Goal: Task Accomplishment & Management: Use online tool/utility

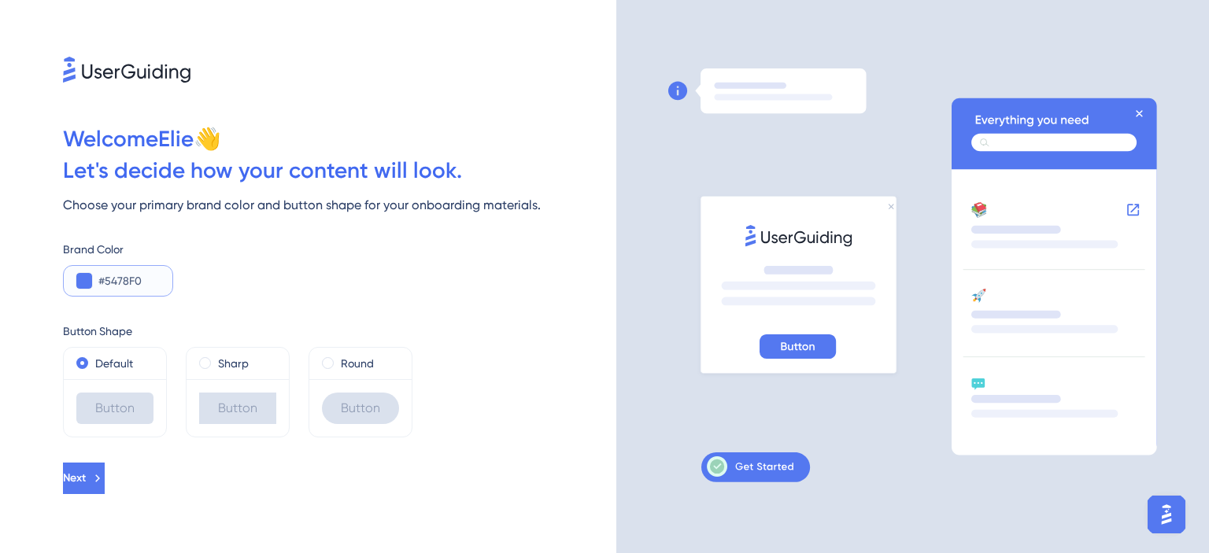
click at [85, 278] on button at bounding box center [84, 281] width 16 height 16
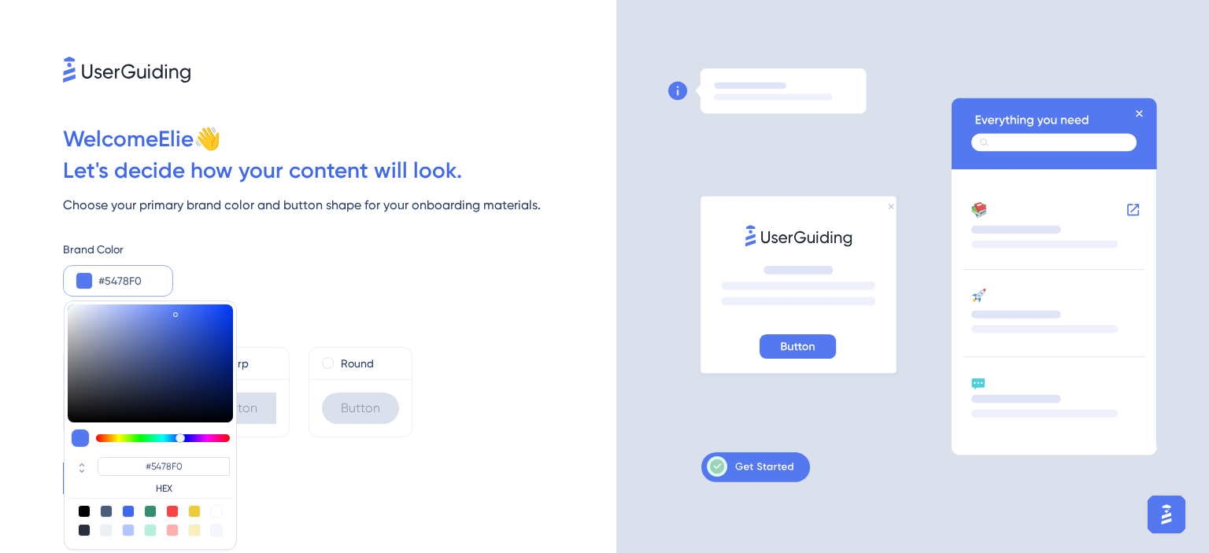
click at [151, 509] on div at bounding box center [150, 511] width 13 height 13
type input "#358e6c"
type input "#358E6C"
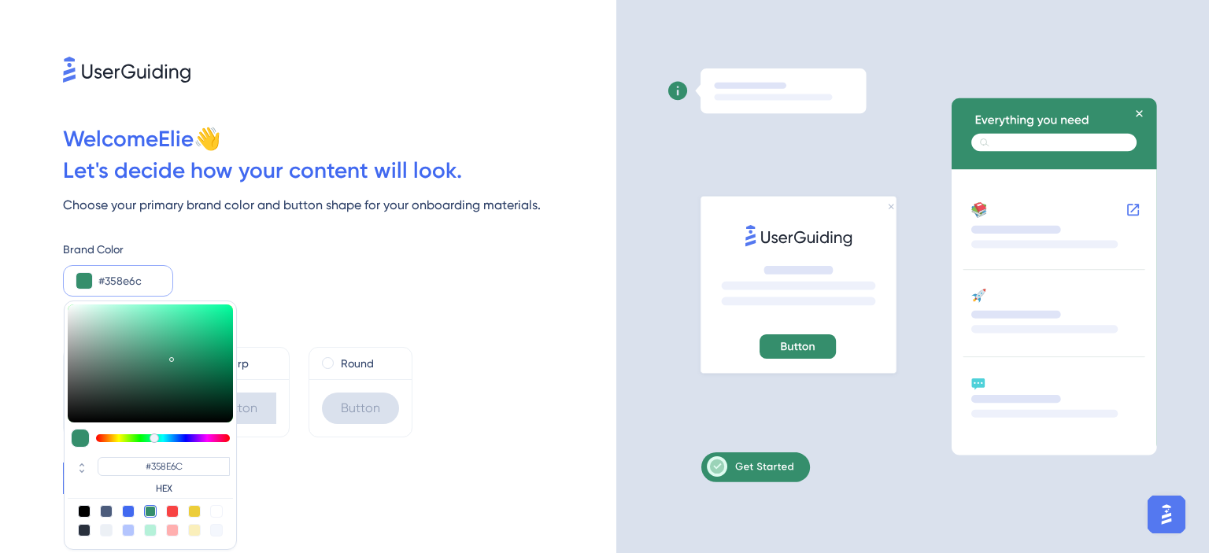
click at [668, 171] on div at bounding box center [784, 276] width 232 height 417
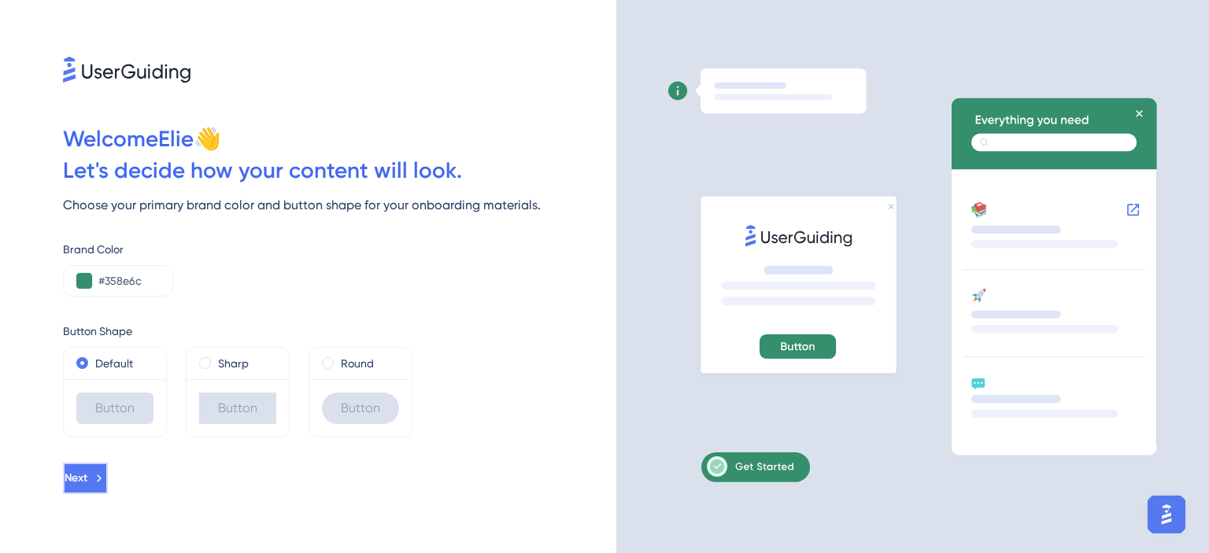
click at [87, 475] on span "Next" at bounding box center [76, 478] width 23 height 19
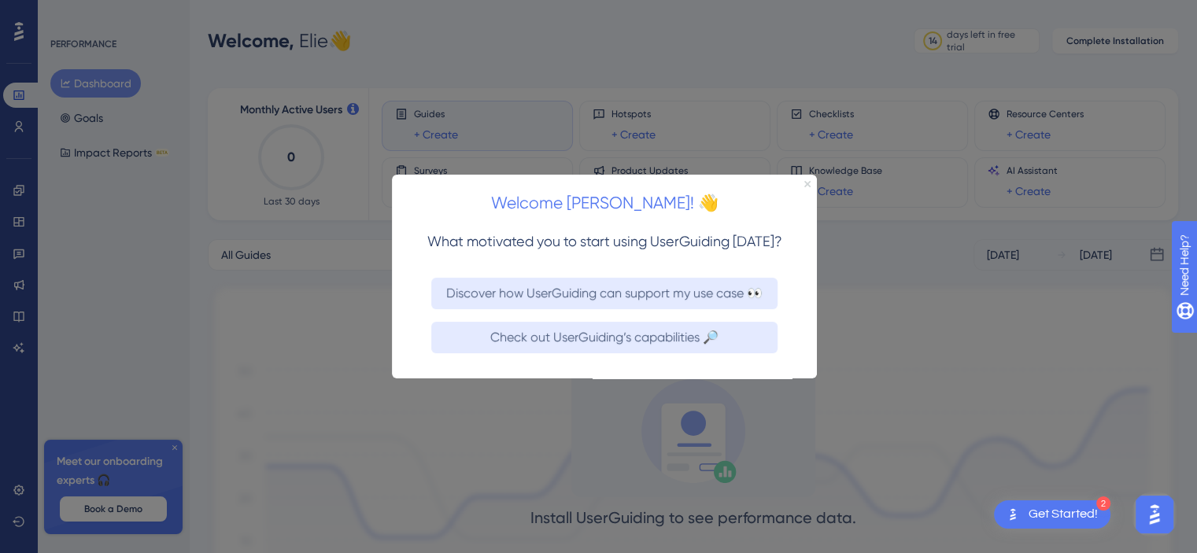
drag, startPoint x: 806, startPoint y: 181, endPoint x: 1198, endPoint y: 355, distance: 428.8
click at [806, 181] on icon "Close Preview" at bounding box center [807, 183] width 6 height 6
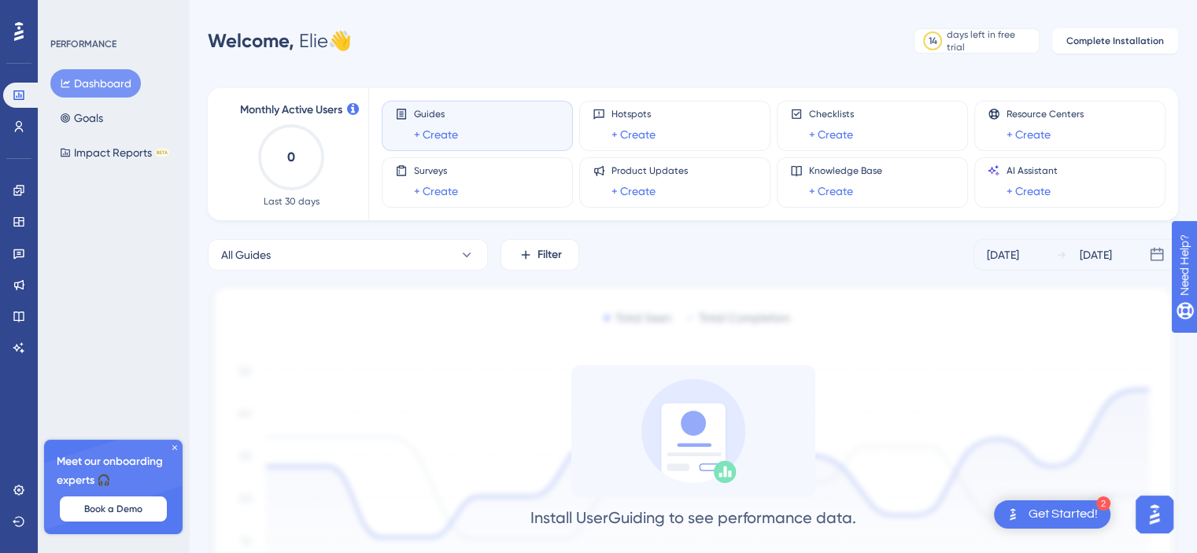
click at [863, 383] on div "Install UserGuiding to see performance data. Once you install the code and star…" at bounding box center [693, 492] width 970 height 255
click at [94, 78] on button "Dashboard" at bounding box center [95, 83] width 91 height 28
click at [174, 447] on icon at bounding box center [174, 447] width 5 height 5
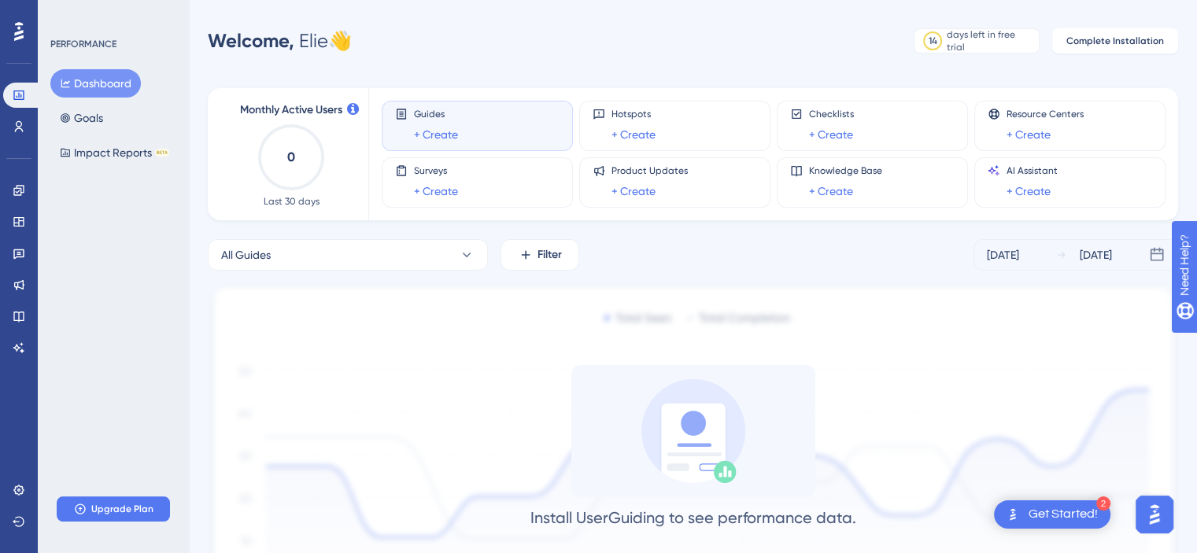
click at [460, 128] on div "Guides + Create" at bounding box center [477, 126] width 164 height 36
click at [438, 134] on link "+ Create" at bounding box center [436, 134] width 44 height 19
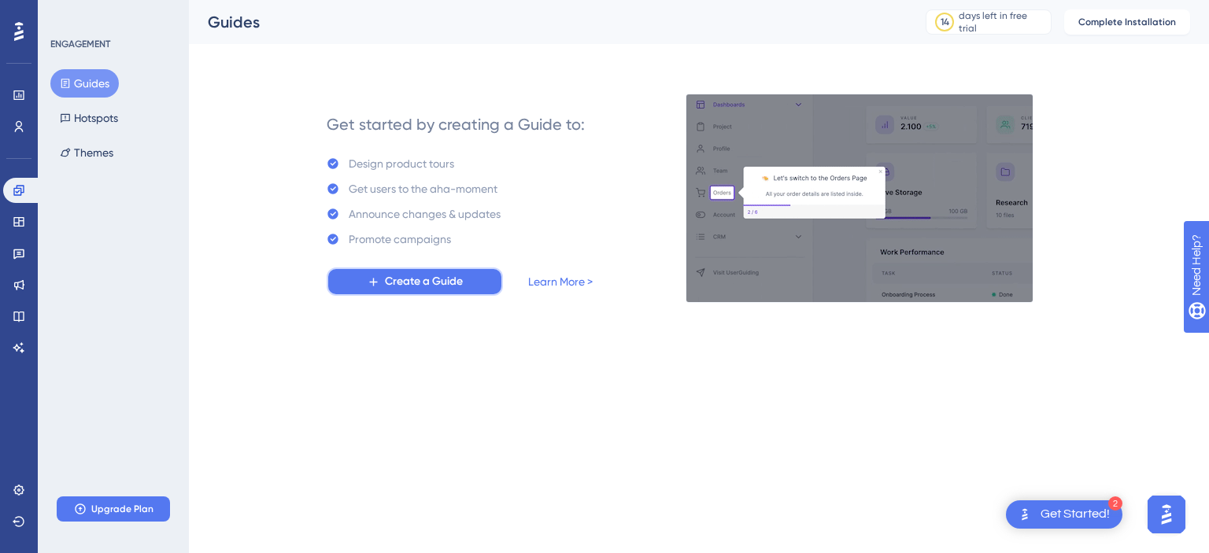
click at [435, 270] on button "Create a Guide" at bounding box center [415, 282] width 176 height 28
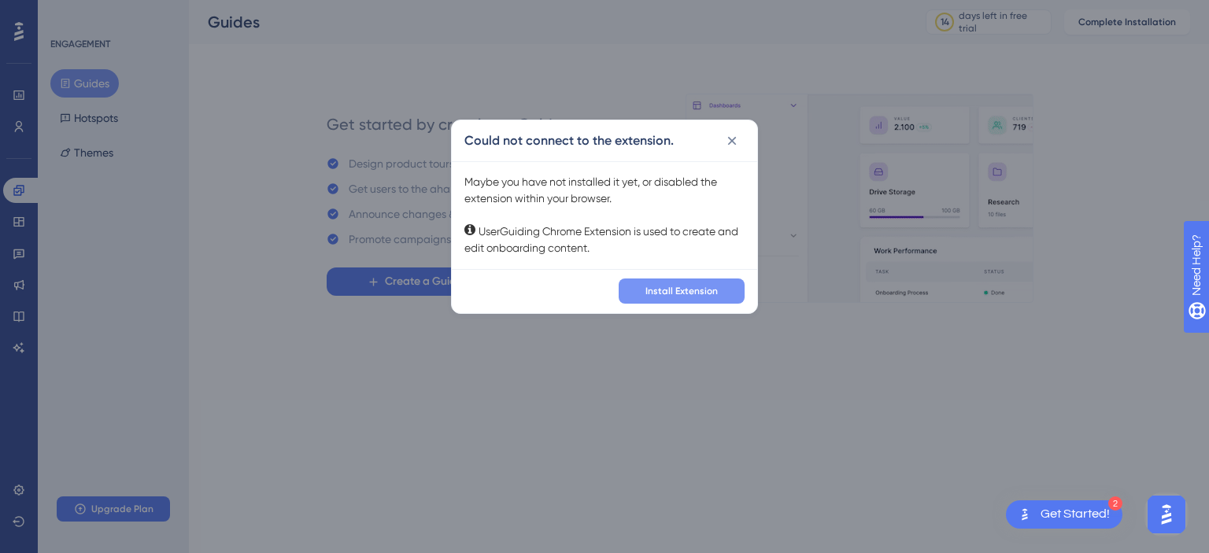
click at [693, 289] on span "Install Extension" at bounding box center [681, 291] width 72 height 13
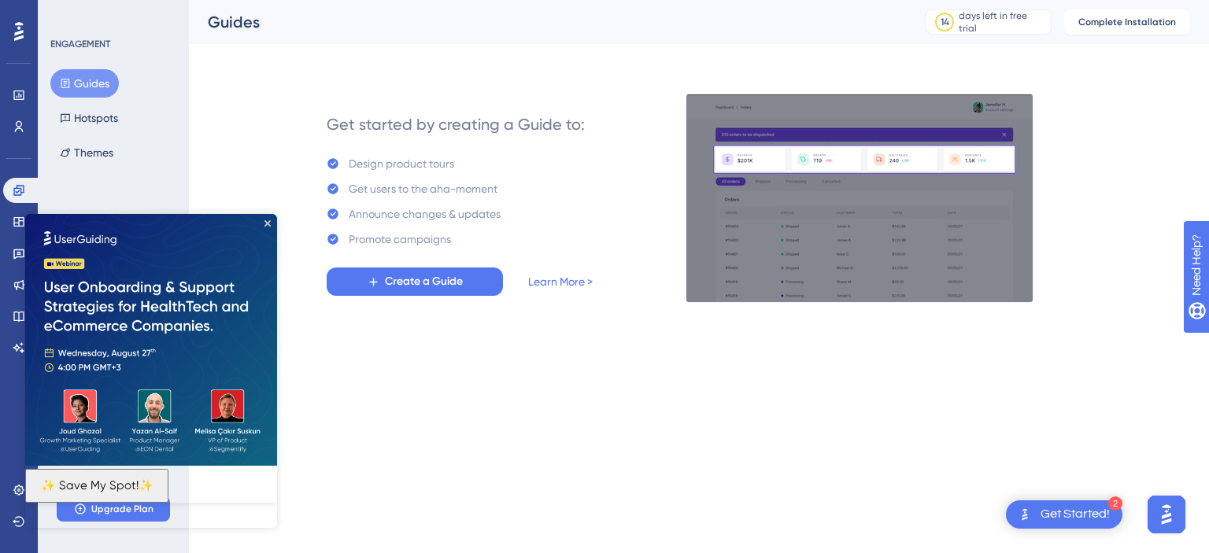
click at [271, 219] on img at bounding box center [151, 340] width 252 height 252
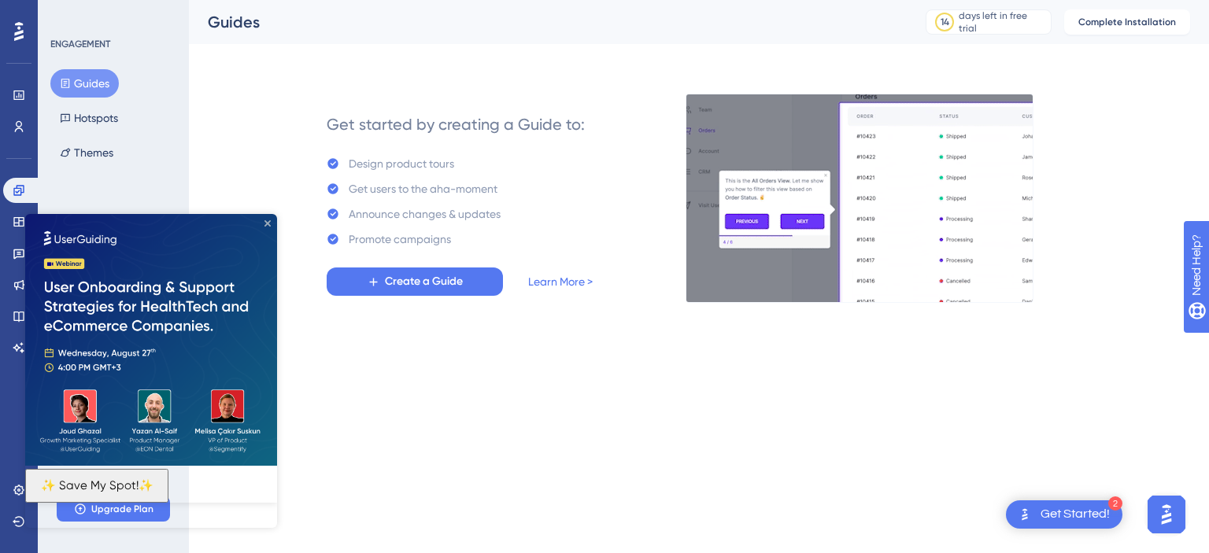
click at [266, 222] on icon "Close Preview" at bounding box center [267, 223] width 6 height 6
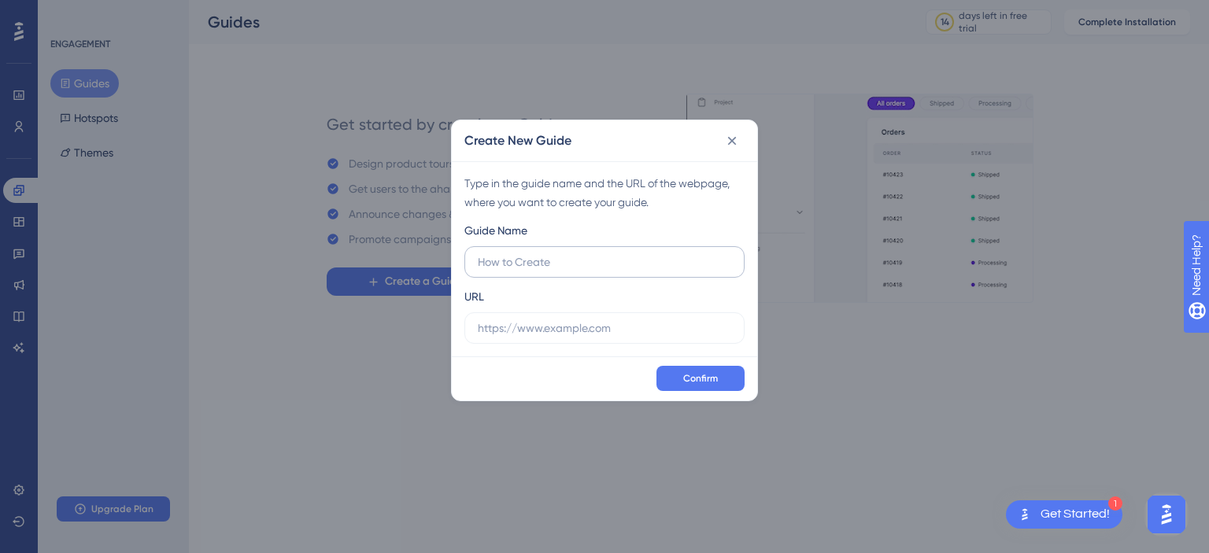
click at [497, 263] on input "text" at bounding box center [604, 261] width 253 height 17
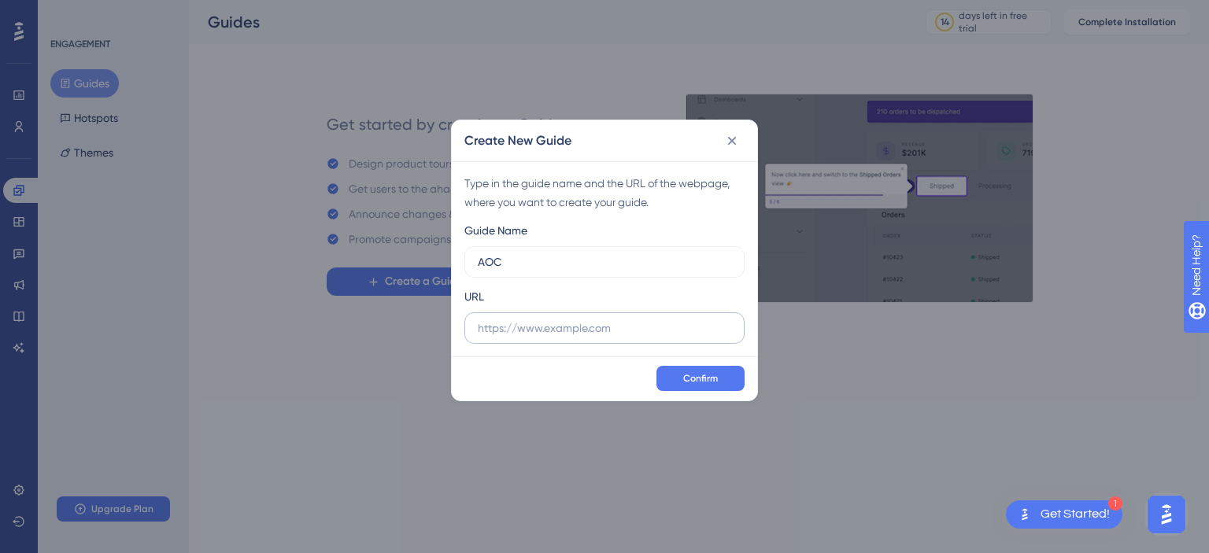
type input "AOC"
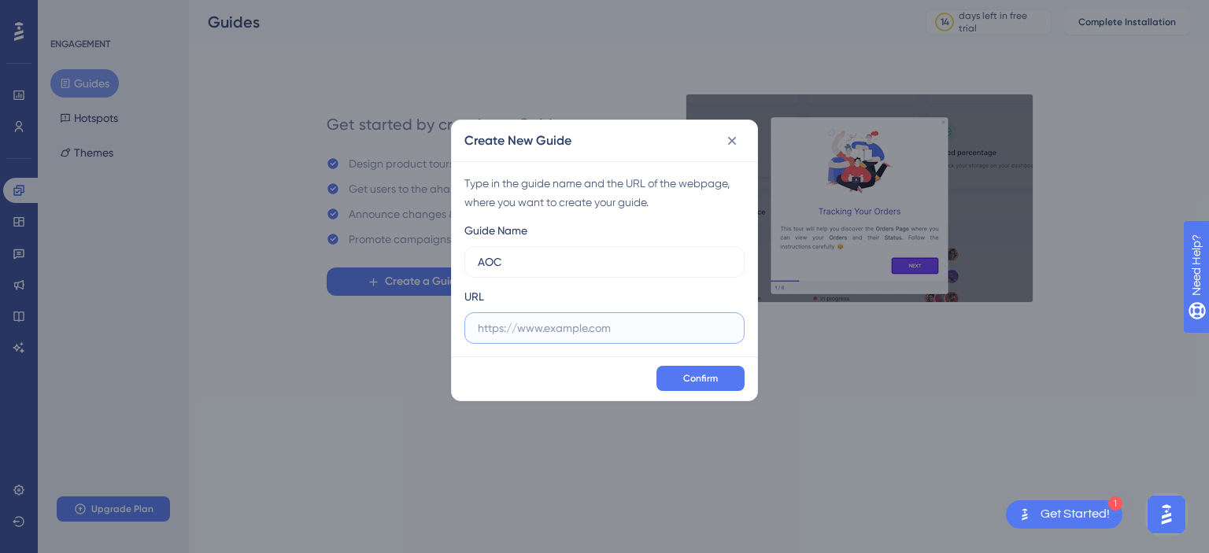
click at [523, 331] on input "text" at bounding box center [604, 328] width 253 height 17
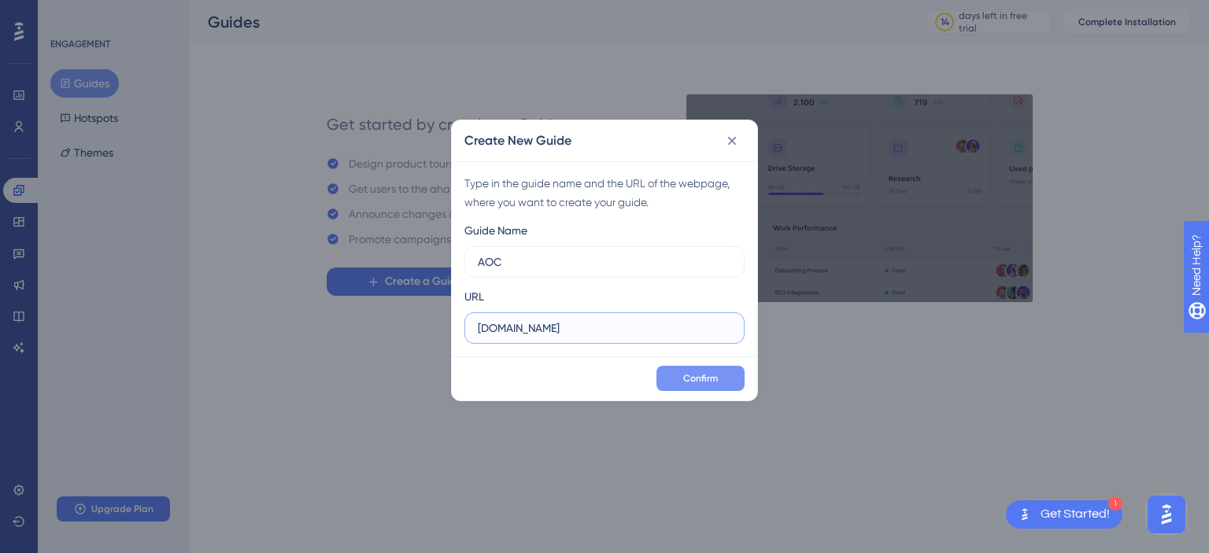
type input "aoc.awcbc.org"
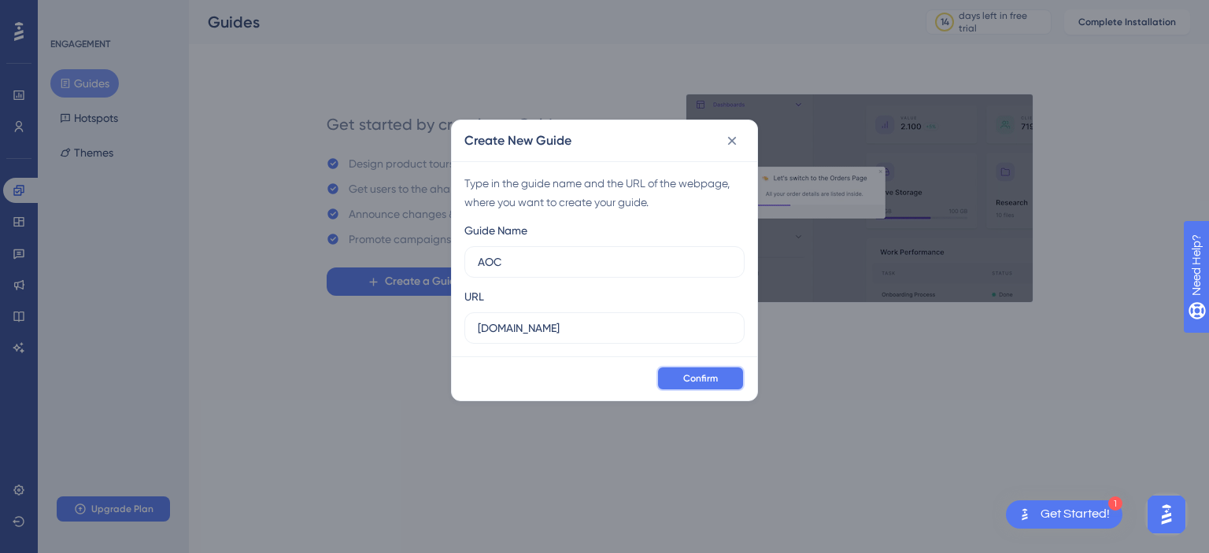
click at [719, 379] on button "Confirm" at bounding box center [700, 378] width 88 height 25
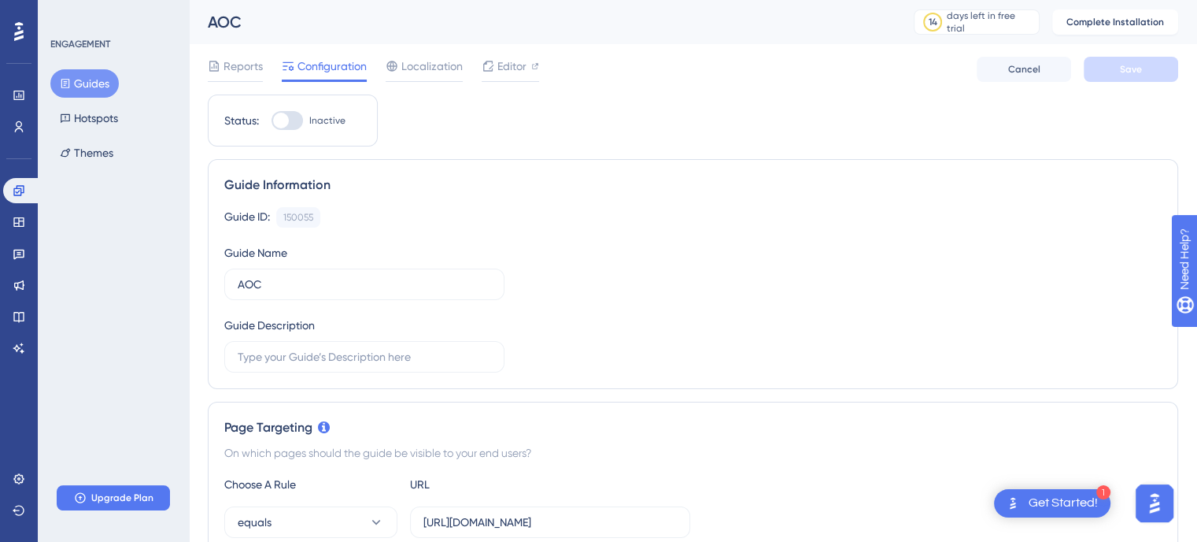
click at [22, 31] on icon at bounding box center [18, 31] width 9 height 19
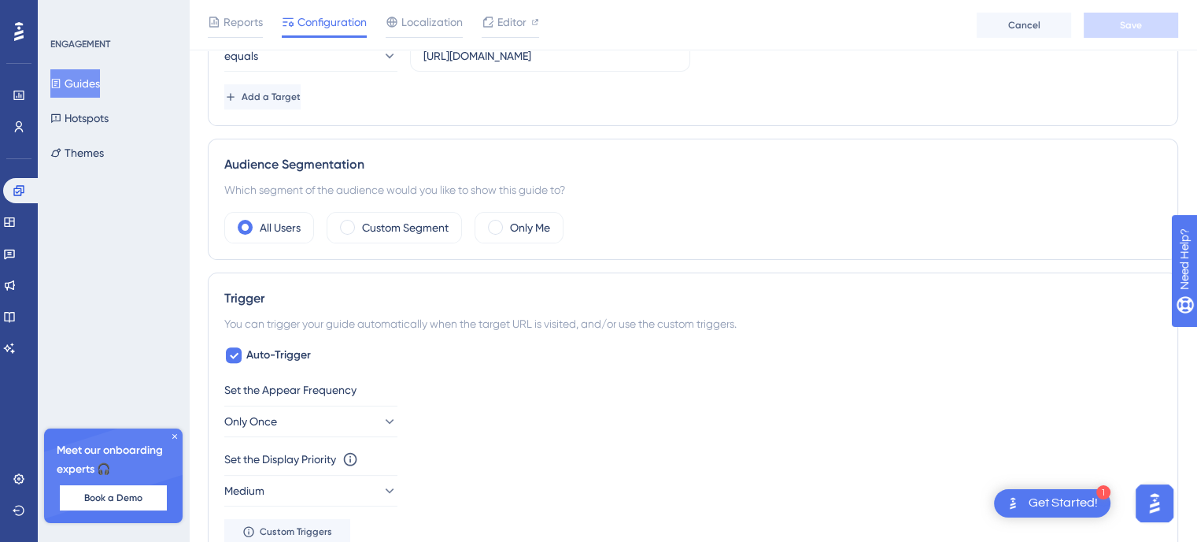
scroll to position [630, 0]
